Goal: Task Accomplishment & Management: Manage account settings

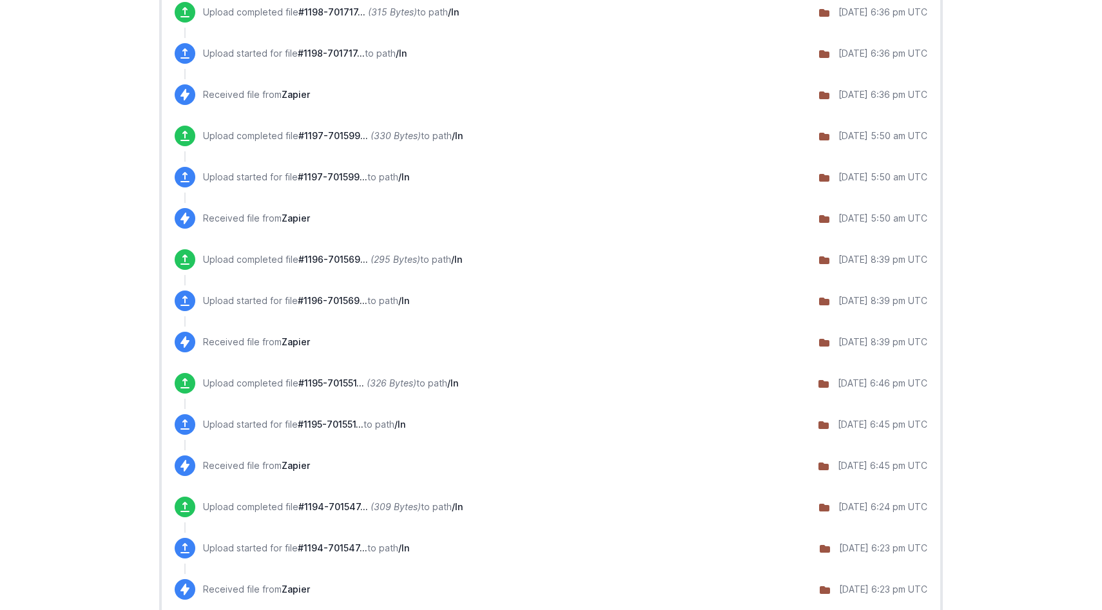
scroll to position [991, 0]
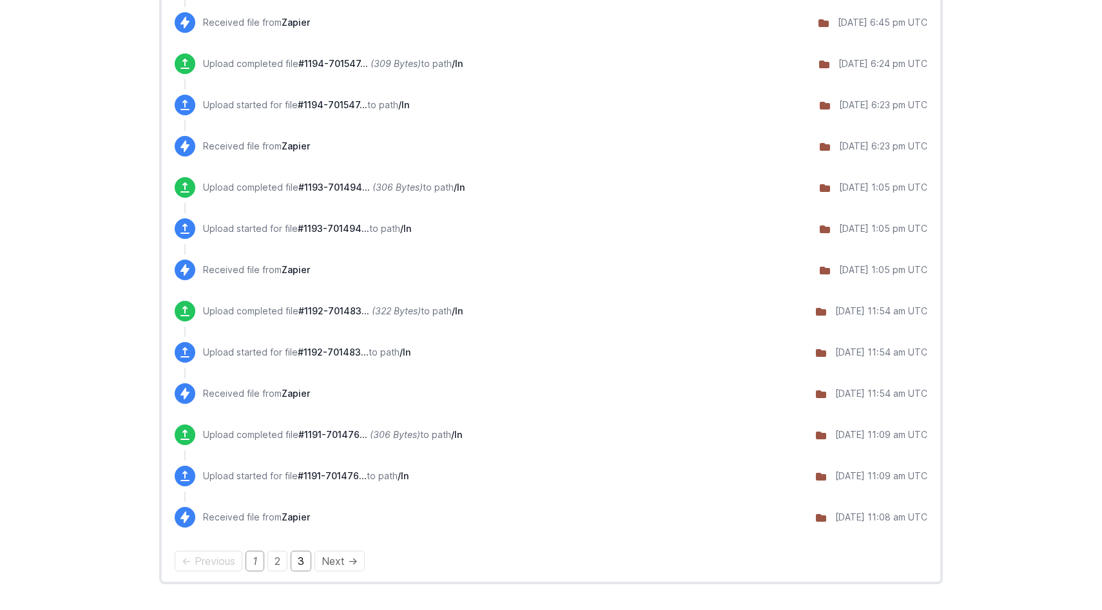
click at [310, 561] on link "3" at bounding box center [301, 561] width 21 height 21
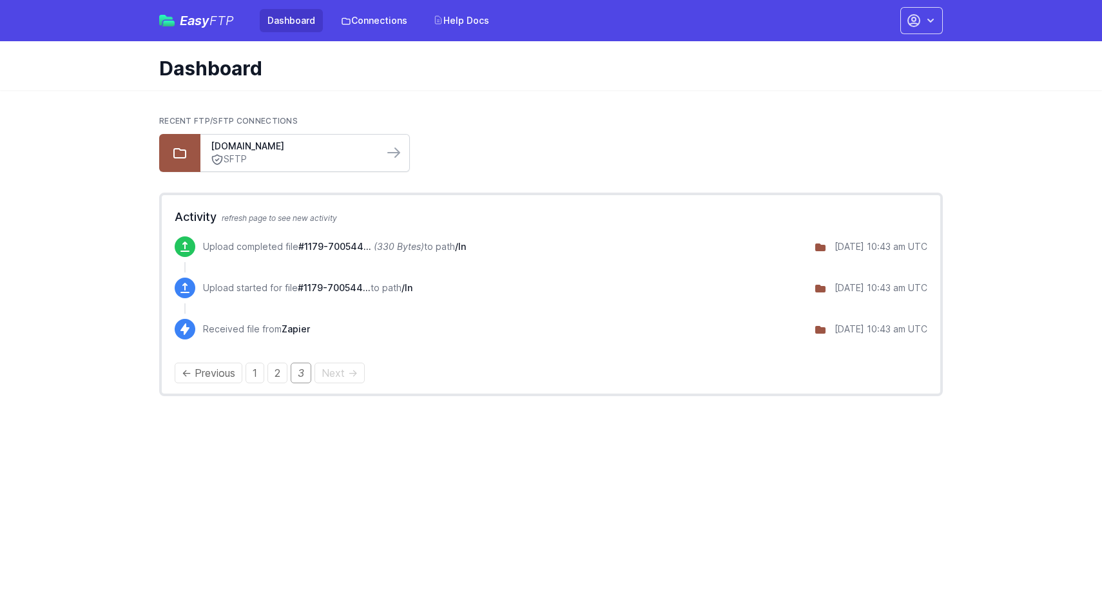
click at [382, 148] on div "[DOMAIN_NAME] SFTP" at bounding box center [291, 153] width 183 height 37
click at [392, 150] on icon at bounding box center [393, 152] width 15 height 15
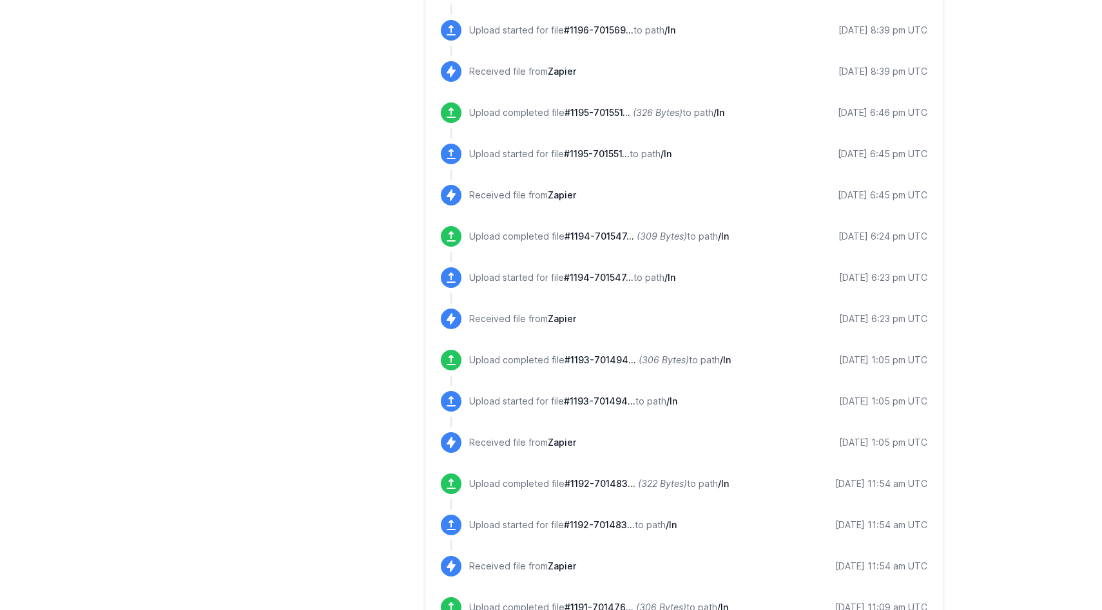
scroll to position [1259, 0]
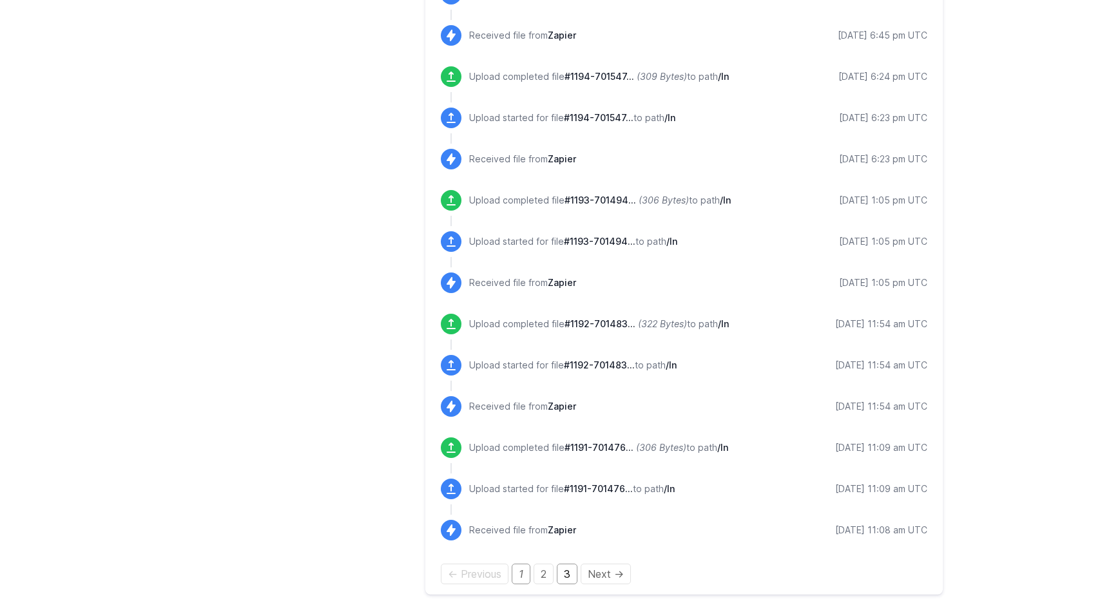
click at [566, 576] on link "3" at bounding box center [567, 574] width 21 height 21
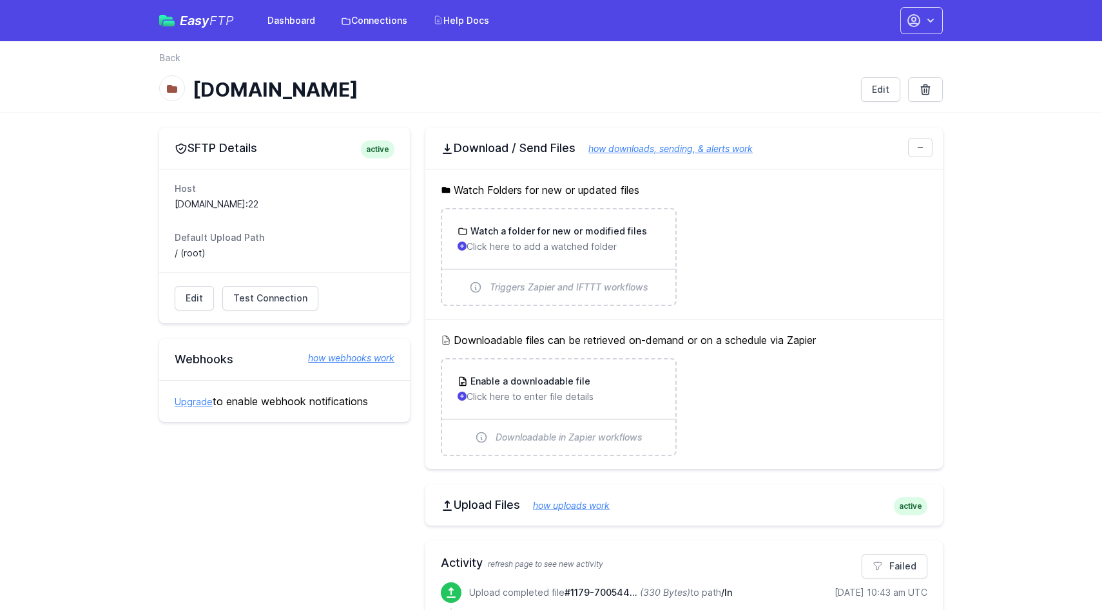
scroll to position [145, 0]
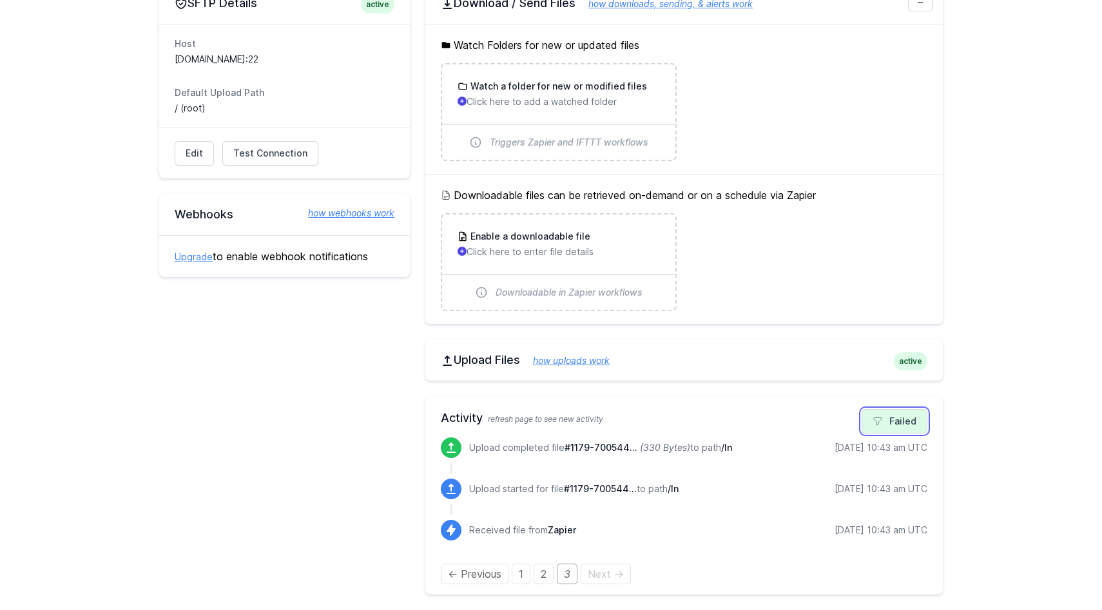
click at [896, 415] on link "Failed" at bounding box center [895, 421] width 66 height 24
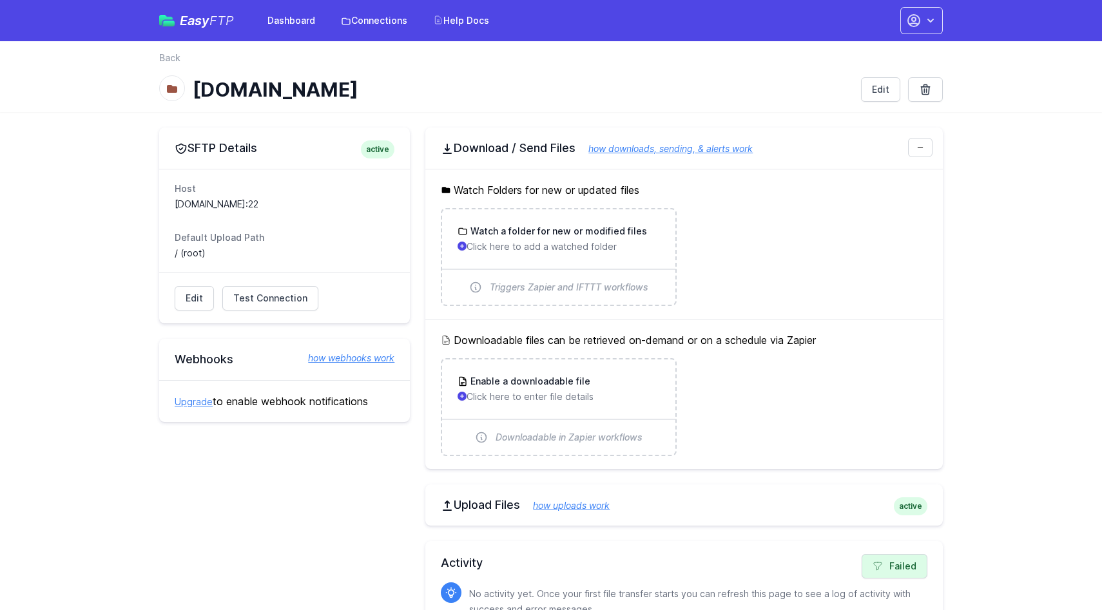
scroll to position [66, 0]
